Goal: Transaction & Acquisition: Purchase product/service

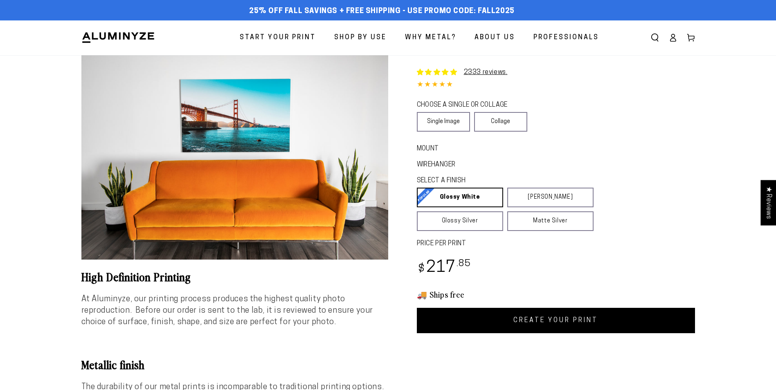
select select "**********"
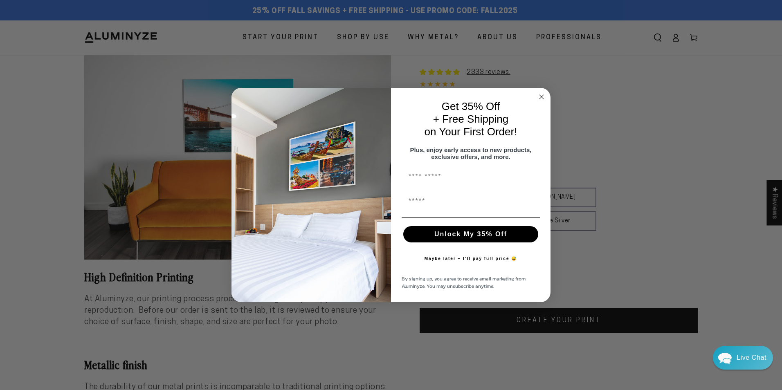
click at [542, 92] on circle "Close dialog" at bounding box center [541, 96] width 9 height 9
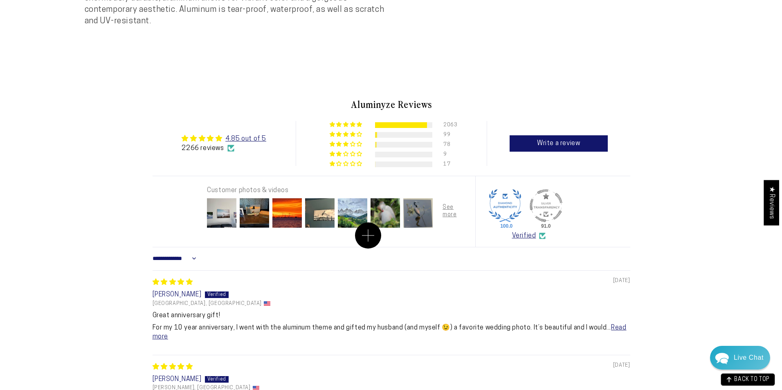
scroll to position [859, 0]
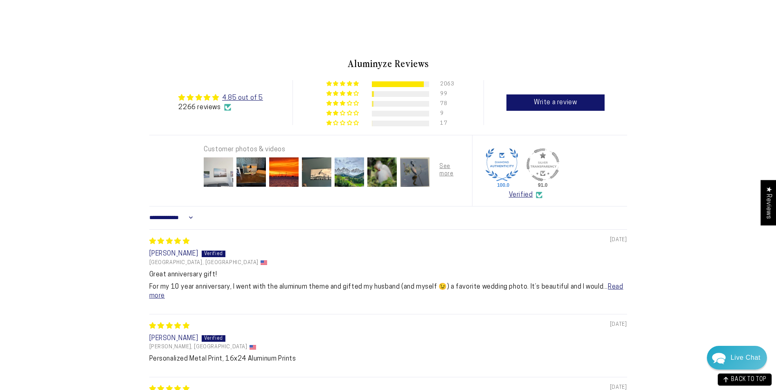
click at [222, 172] on img at bounding box center [218, 172] width 33 height 33
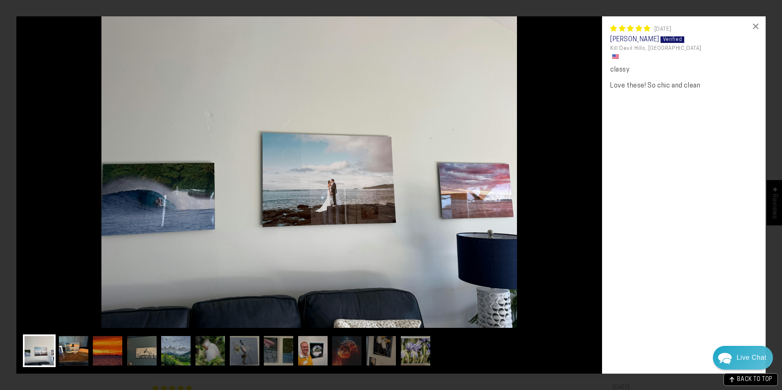
click at [75, 357] on img at bounding box center [73, 351] width 33 height 33
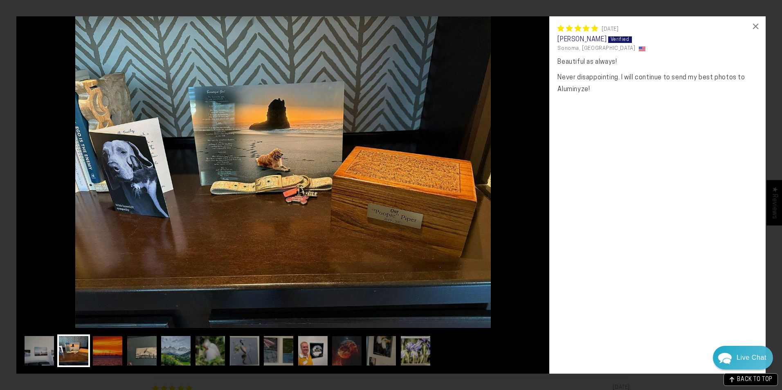
click at [393, 226] on img at bounding box center [282, 172] width 533 height 312
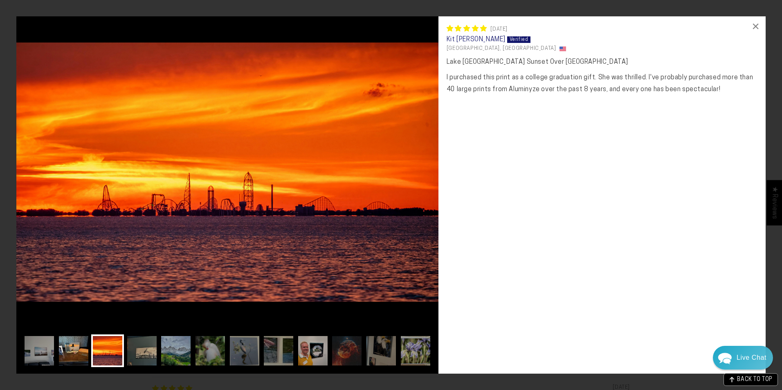
click at [77, 344] on img at bounding box center [73, 351] width 33 height 33
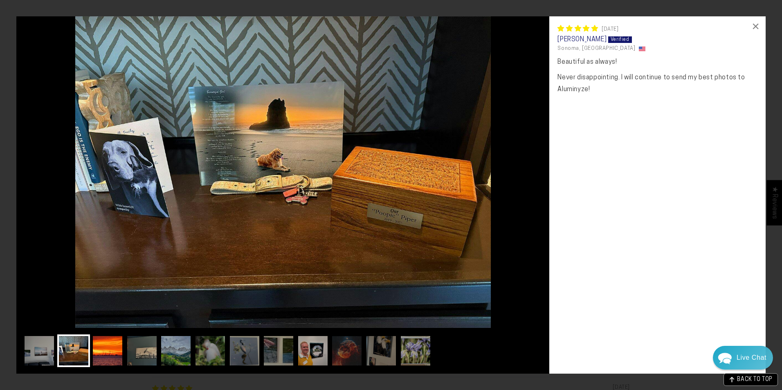
click at [102, 348] on img at bounding box center [107, 351] width 33 height 33
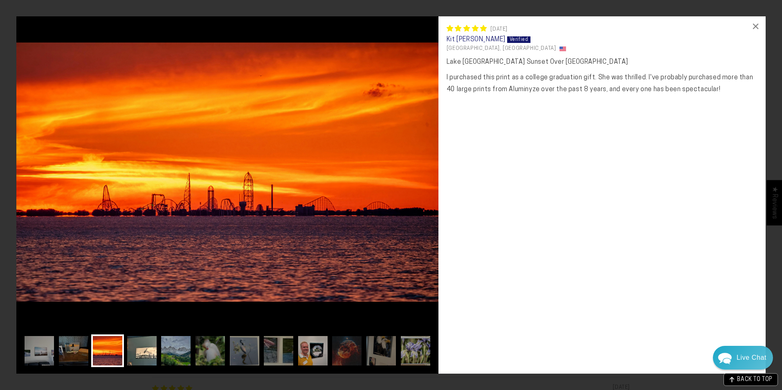
click at [139, 350] on img at bounding box center [142, 351] width 33 height 33
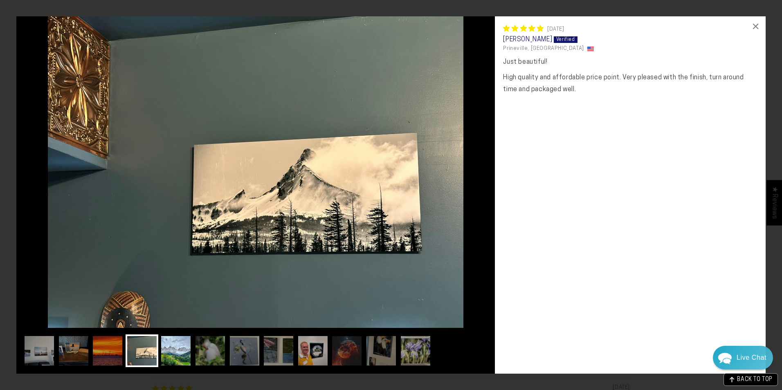
click at [169, 352] on img at bounding box center [176, 351] width 33 height 33
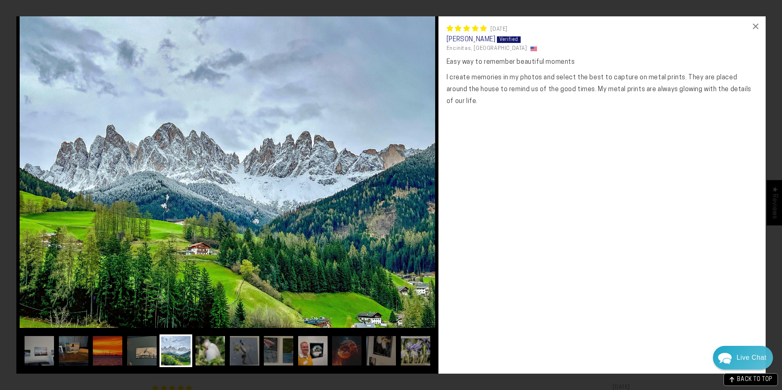
click at [198, 347] on img at bounding box center [210, 351] width 33 height 33
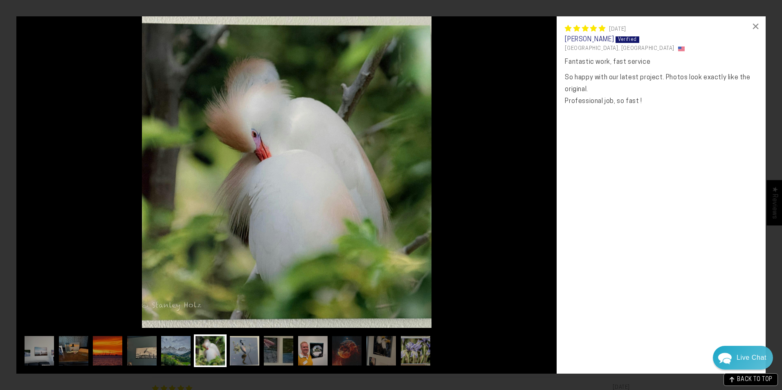
click at [243, 347] on img at bounding box center [244, 351] width 33 height 33
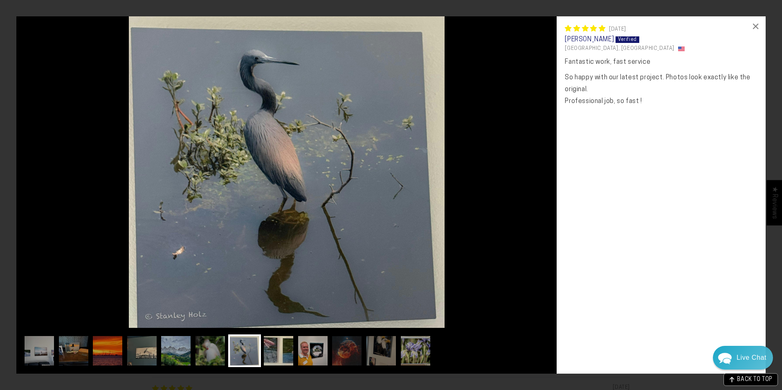
click at [273, 347] on img at bounding box center [278, 351] width 33 height 33
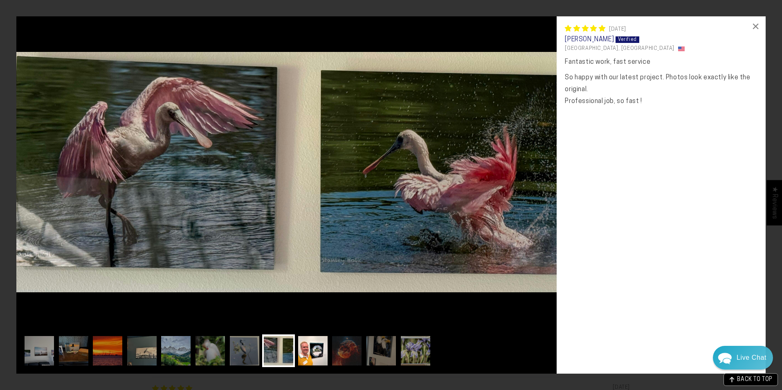
click at [321, 352] on img at bounding box center [313, 351] width 33 height 33
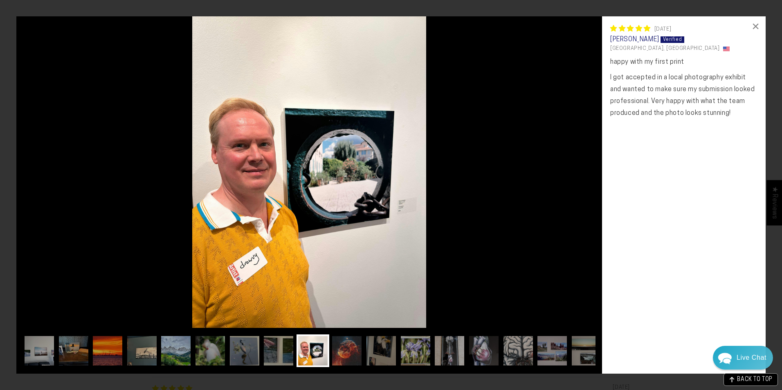
click at [344, 347] on img at bounding box center [346, 351] width 33 height 33
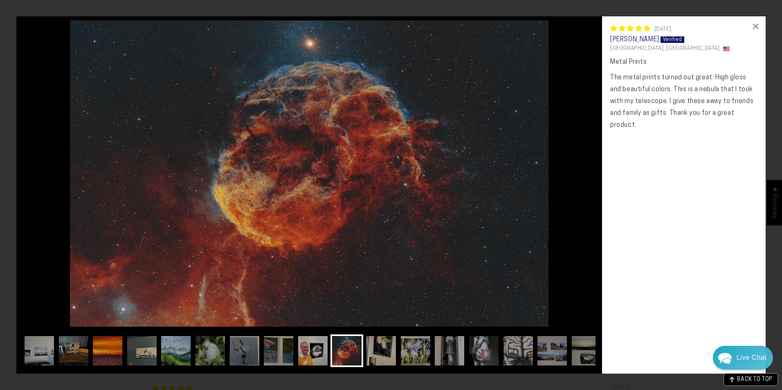
click at [377, 347] on img at bounding box center [381, 351] width 33 height 33
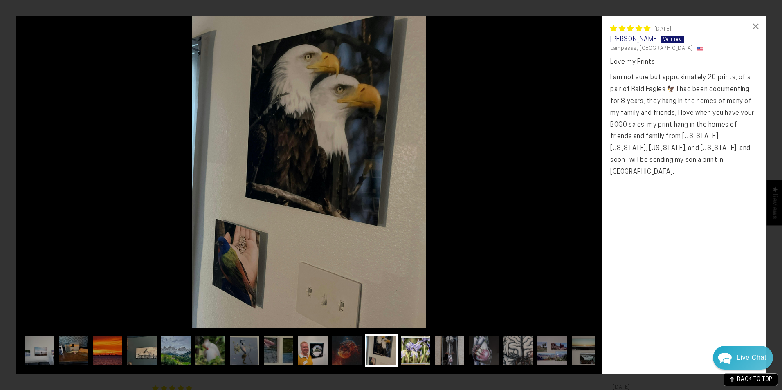
click at [411, 347] on img at bounding box center [415, 351] width 33 height 33
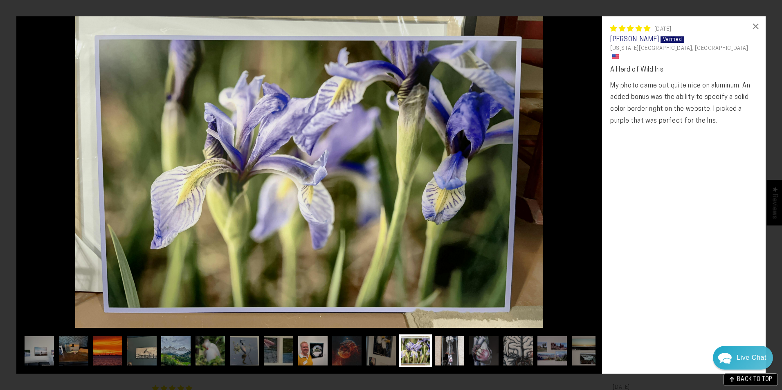
click at [445, 347] on img at bounding box center [449, 351] width 33 height 33
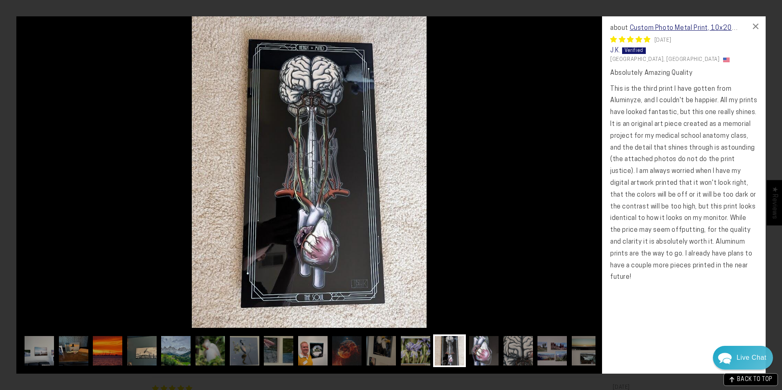
click at [486, 348] on img at bounding box center [483, 351] width 33 height 33
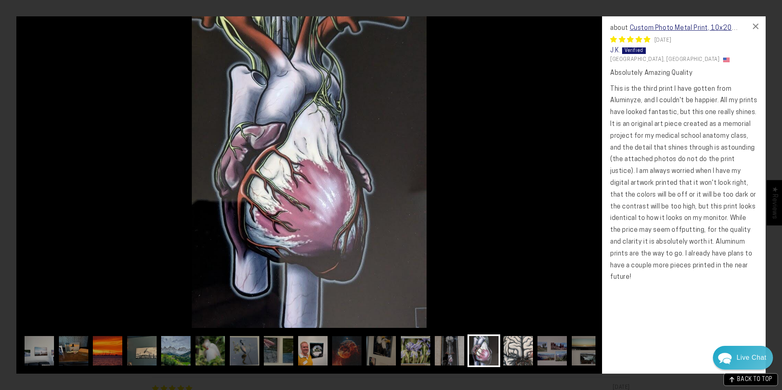
click at [521, 348] on img at bounding box center [518, 351] width 33 height 33
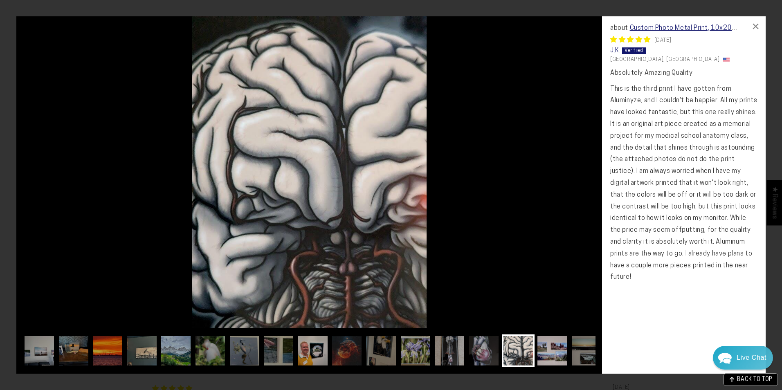
click at [541, 348] on img at bounding box center [552, 351] width 33 height 33
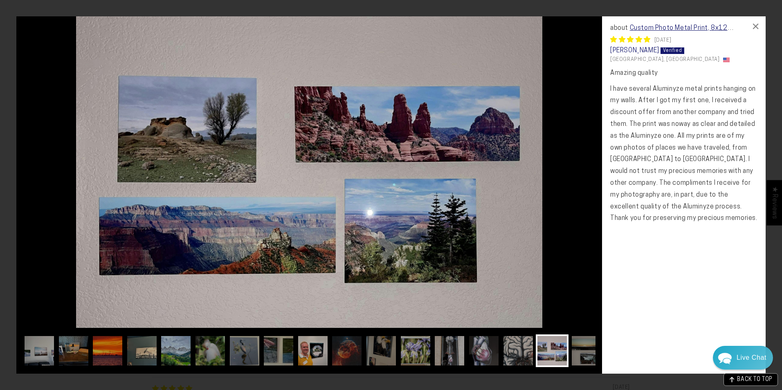
scroll to position [0, 16]
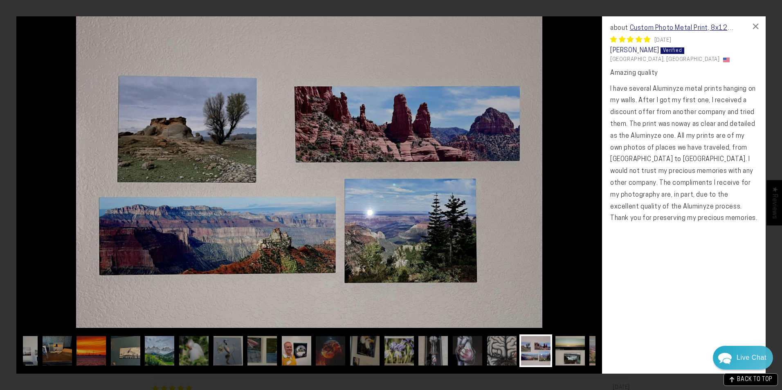
click at [573, 347] on img at bounding box center [570, 351] width 33 height 33
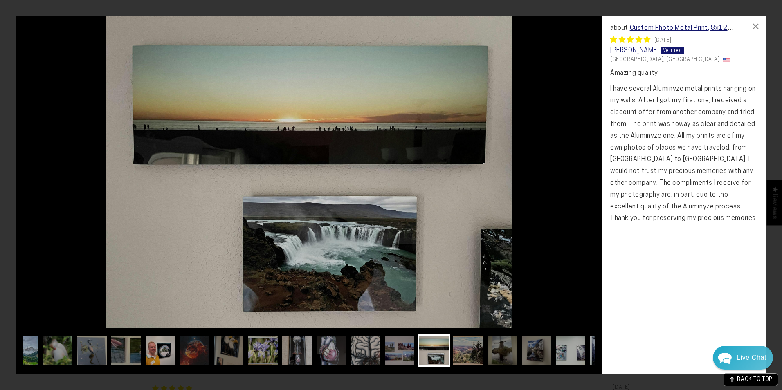
scroll to position [0, 214]
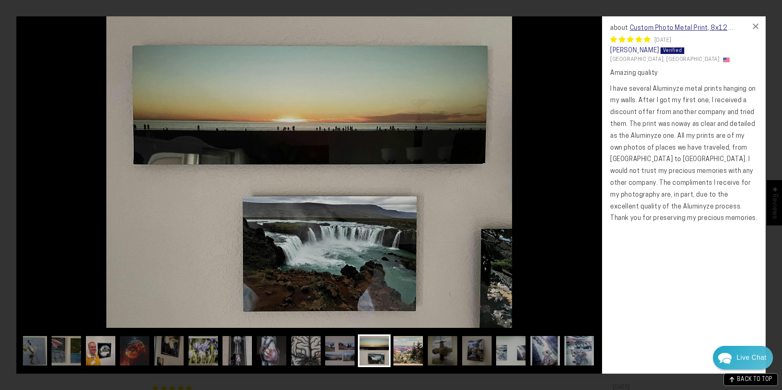
click at [409, 353] on img at bounding box center [408, 351] width 33 height 33
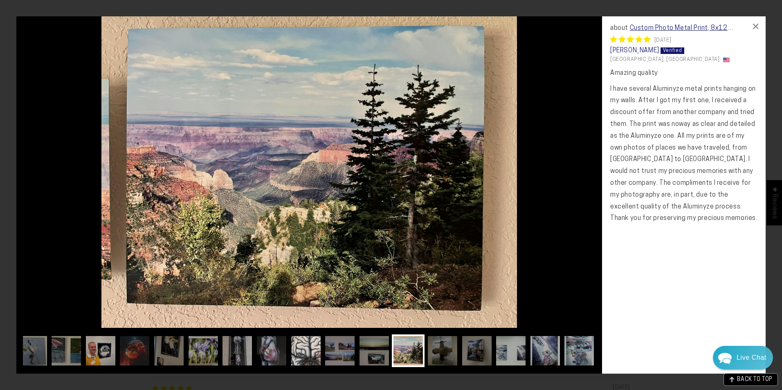
scroll to position [0, 82]
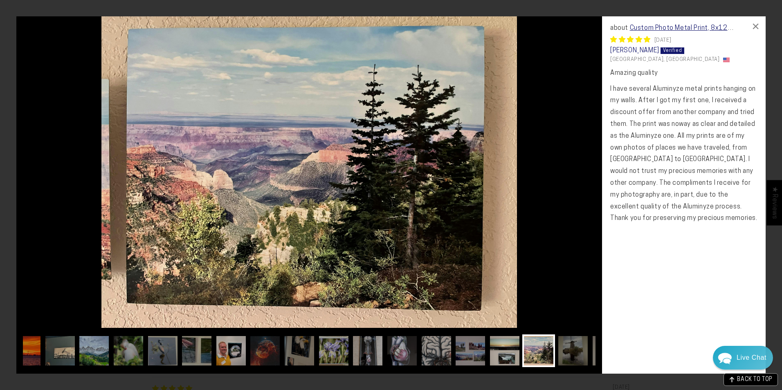
click at [504, 352] on img at bounding box center [504, 351] width 33 height 33
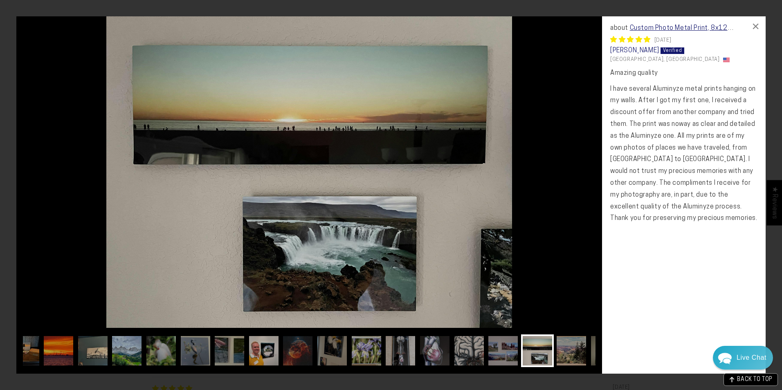
click at [540, 351] on img at bounding box center [537, 351] width 33 height 33
click at [566, 351] on img at bounding box center [571, 351] width 33 height 33
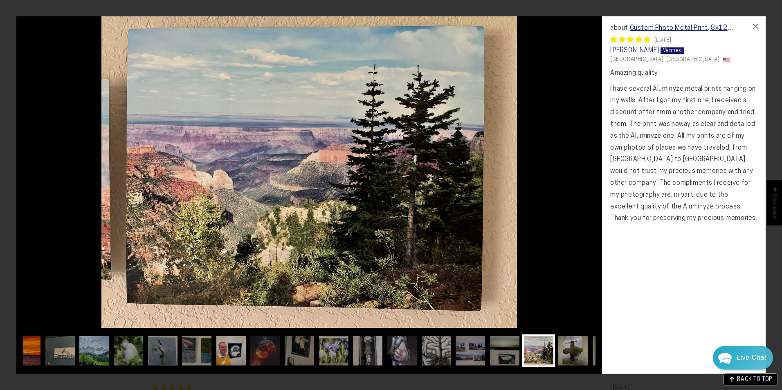
click at [573, 351] on img at bounding box center [573, 351] width 33 height 33
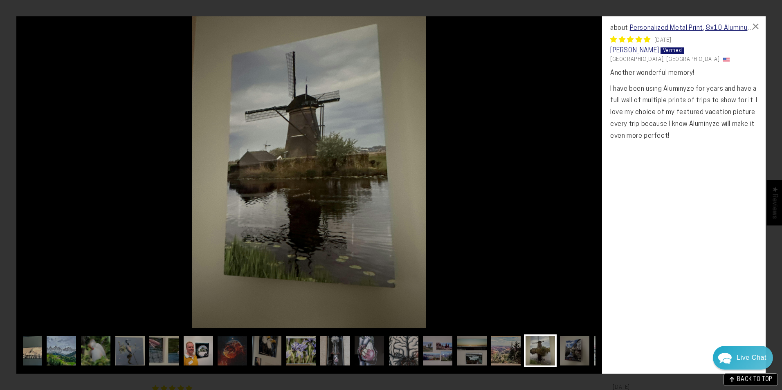
click at [573, 351] on img at bounding box center [574, 351] width 33 height 33
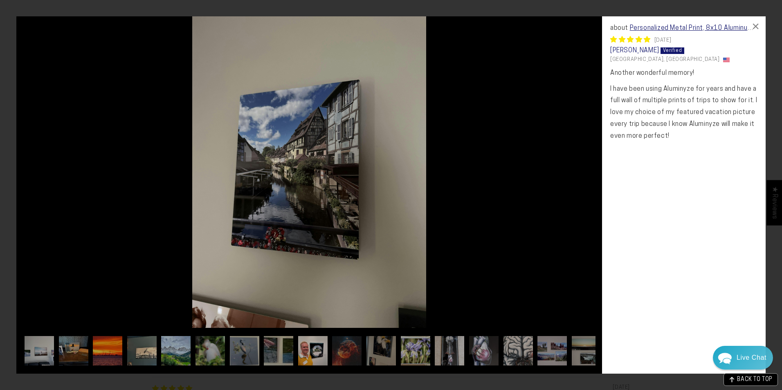
scroll to position [0, 147]
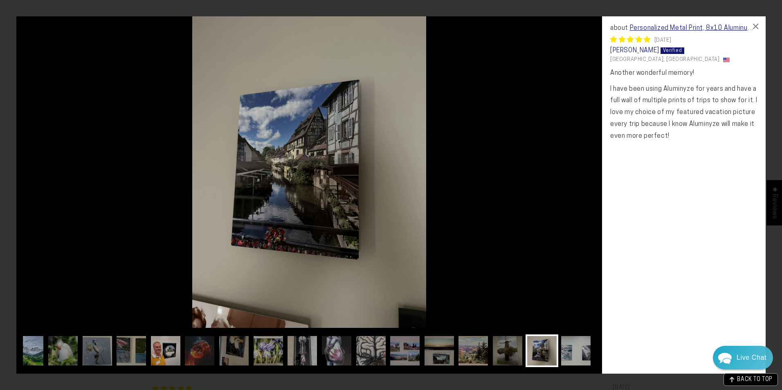
click at [573, 351] on img at bounding box center [576, 351] width 33 height 33
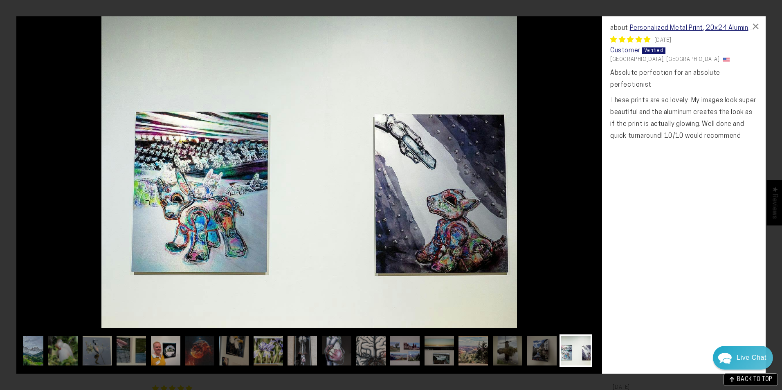
scroll to position [0, 180]
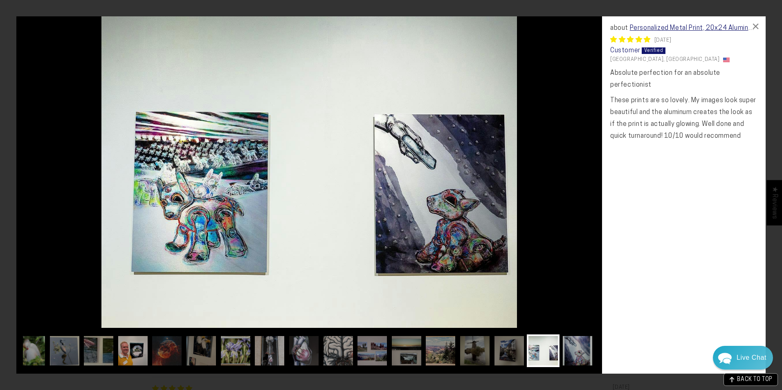
click at [573, 351] on img at bounding box center [577, 351] width 33 height 33
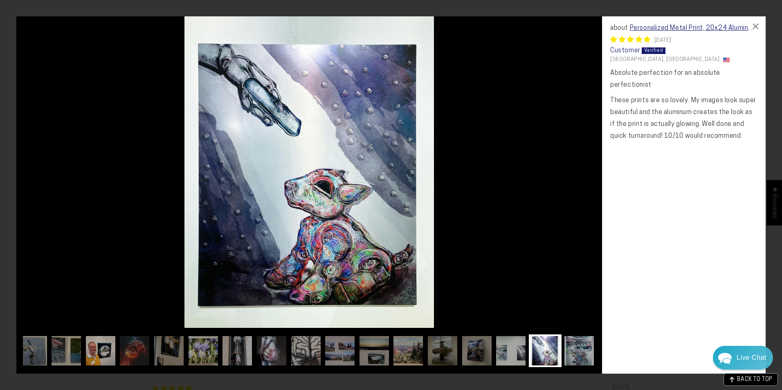
click at [573, 351] on img at bounding box center [579, 351] width 33 height 33
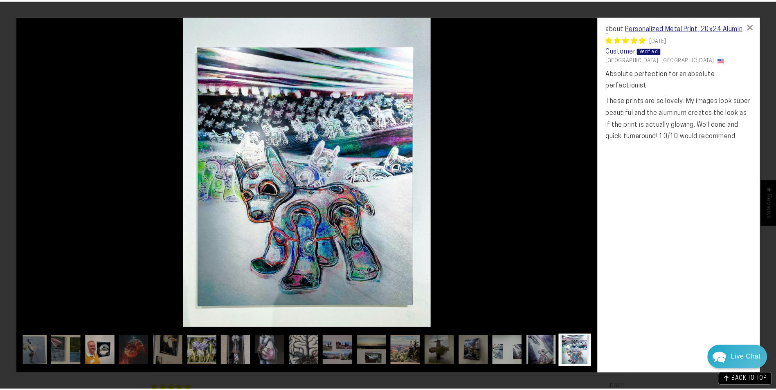
scroll to position [0, 214]
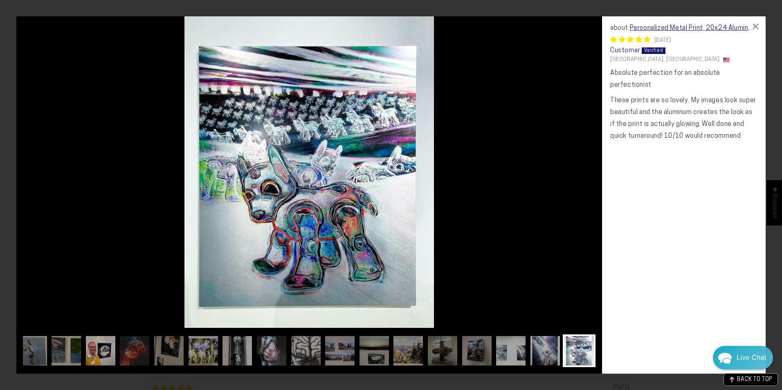
click at [578, 350] on img at bounding box center [579, 351] width 33 height 33
drag, startPoint x: 760, startPoint y: 25, endPoint x: 738, endPoint y: 58, distance: 39.4
click at [759, 28] on div "×" at bounding box center [756, 26] width 20 height 20
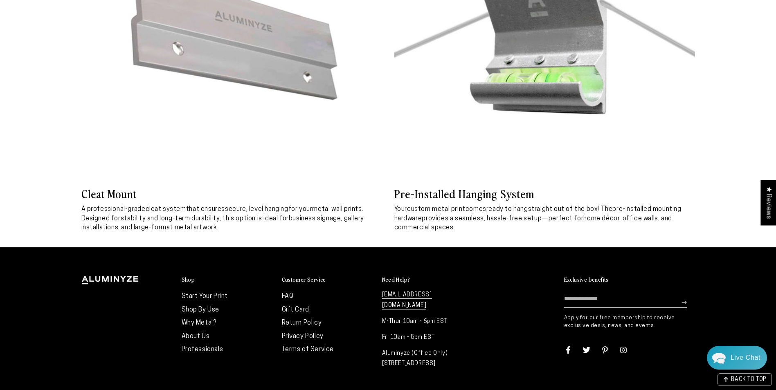
scroll to position [4230, 0]
